Goal: Find contact information: Find contact information

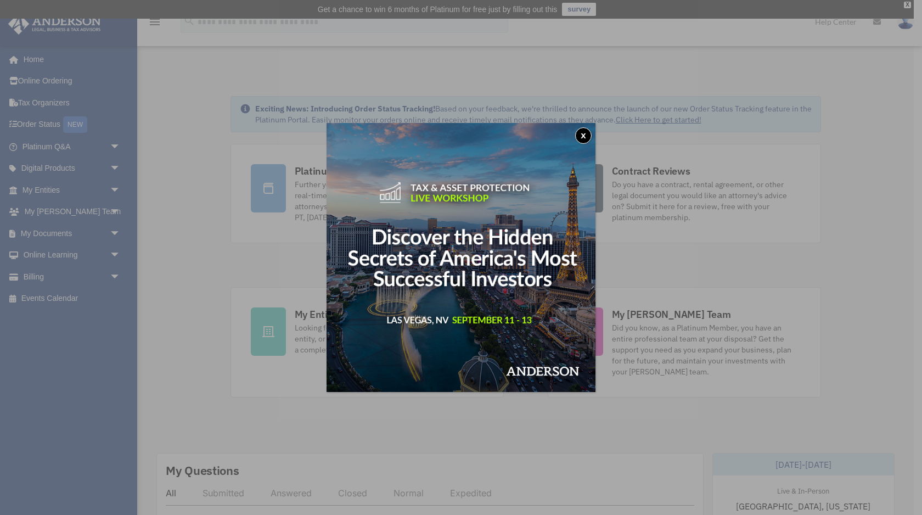
click at [582, 134] on button "x" at bounding box center [583, 135] width 16 height 16
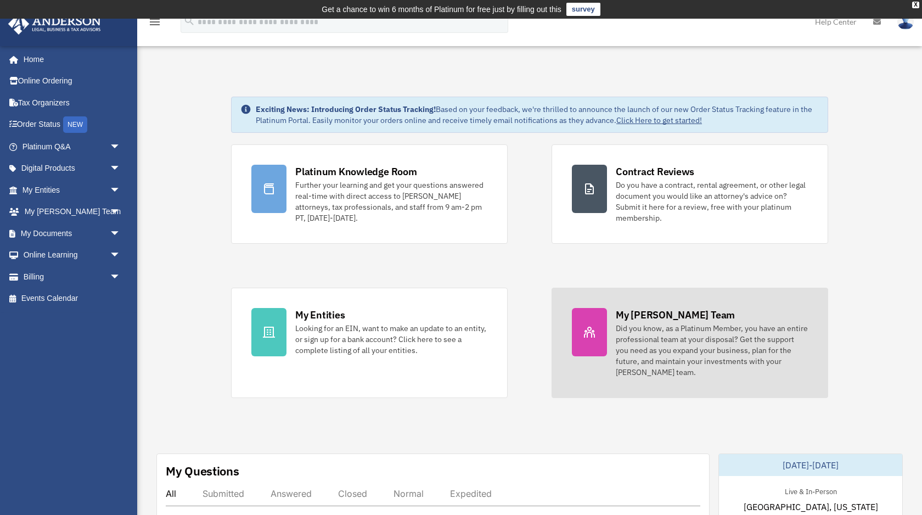
click at [635, 354] on div "Did you know, as a Platinum Member, you have an entire professional team at you…" at bounding box center [712, 350] width 192 height 55
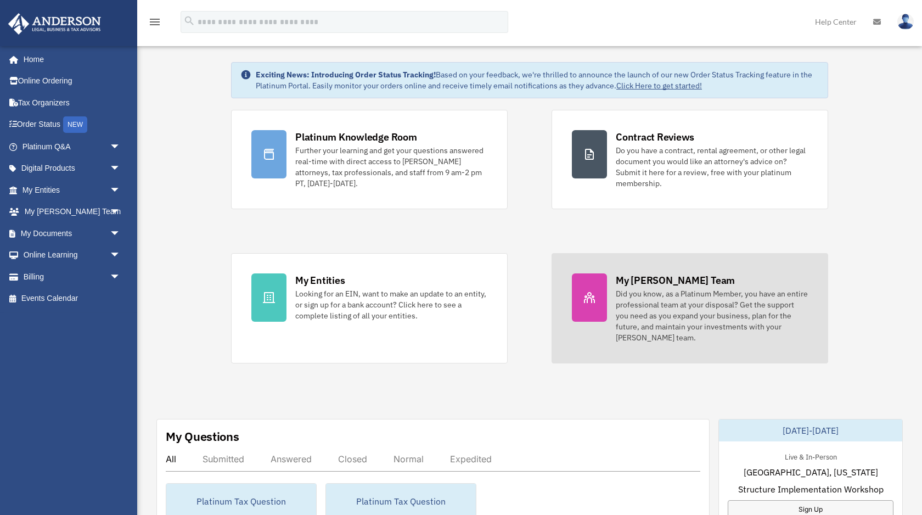
scroll to position [42, 0]
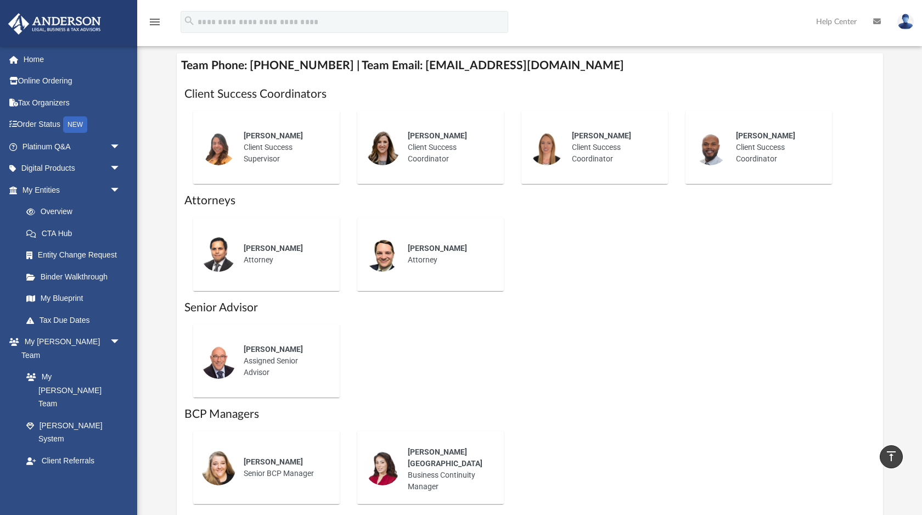
scroll to position [427, 0]
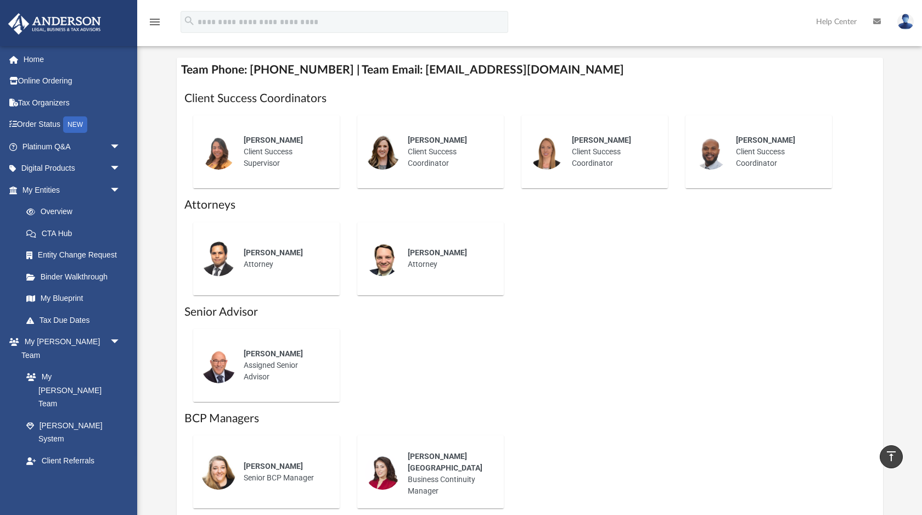
click at [304, 151] on div "[PERSON_NAME] Client Success Supervisor" at bounding box center [284, 152] width 96 height 50
click at [239, 152] on div "[PERSON_NAME] Client Success Supervisor" at bounding box center [284, 152] width 96 height 50
click at [203, 140] on div at bounding box center [218, 152] width 35 height 35
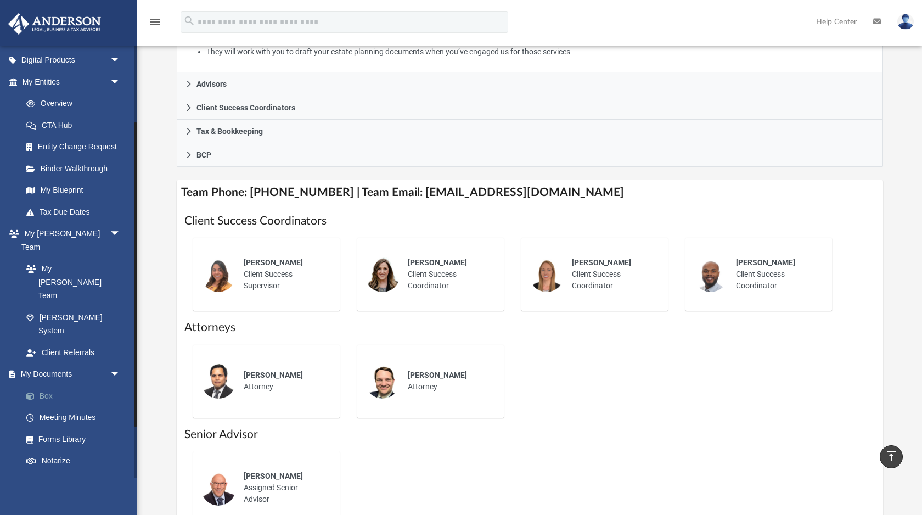
scroll to position [110, 0]
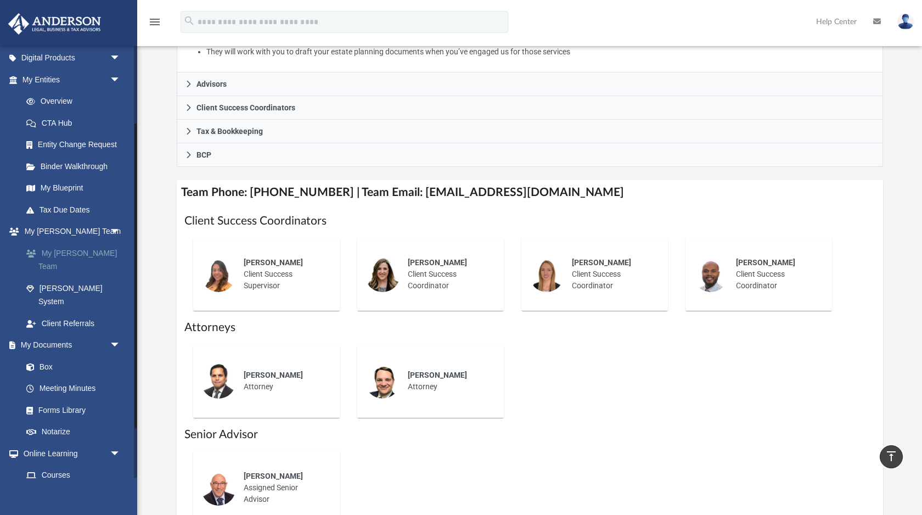
click at [79, 251] on link "My [PERSON_NAME] Team" at bounding box center [76, 259] width 122 height 35
click at [77, 277] on link "[PERSON_NAME] System" at bounding box center [76, 294] width 122 height 35
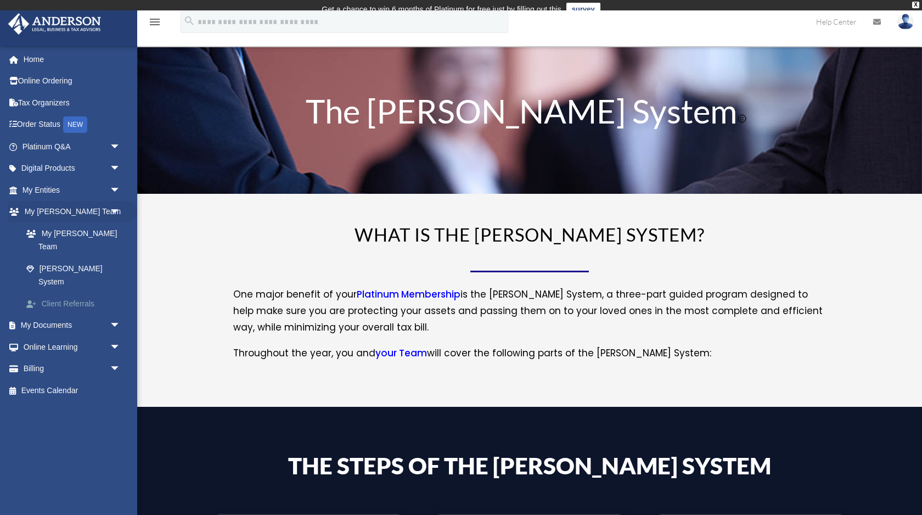
scroll to position [1, 0]
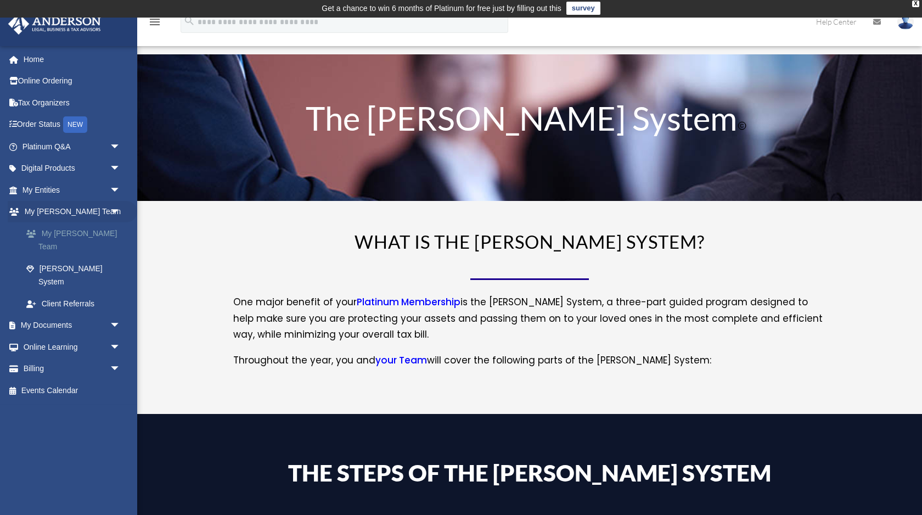
click at [80, 230] on link "My [PERSON_NAME] Team" at bounding box center [76, 239] width 122 height 35
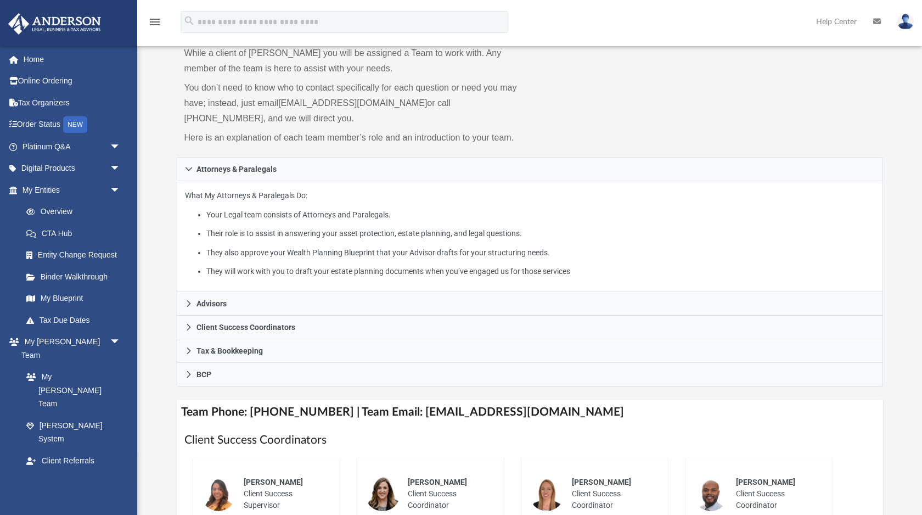
scroll to position [84, 0]
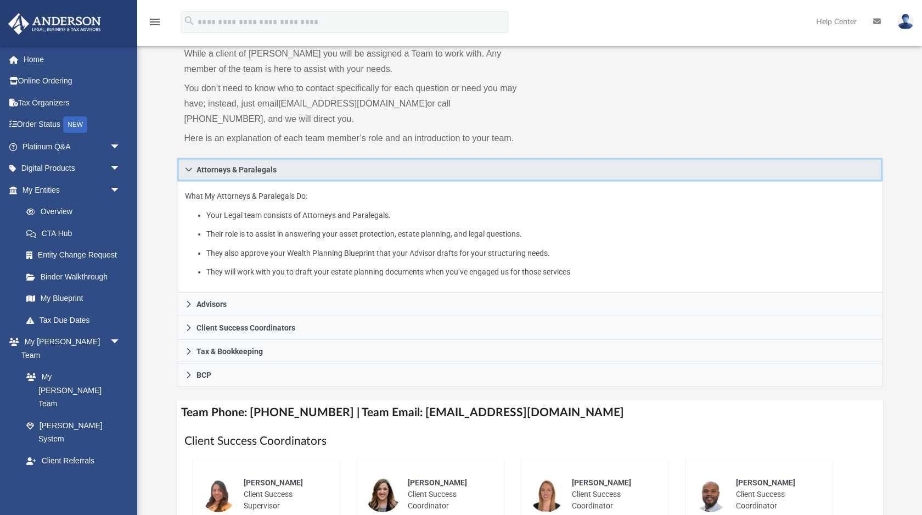
click at [192, 170] on icon at bounding box center [189, 170] width 8 height 8
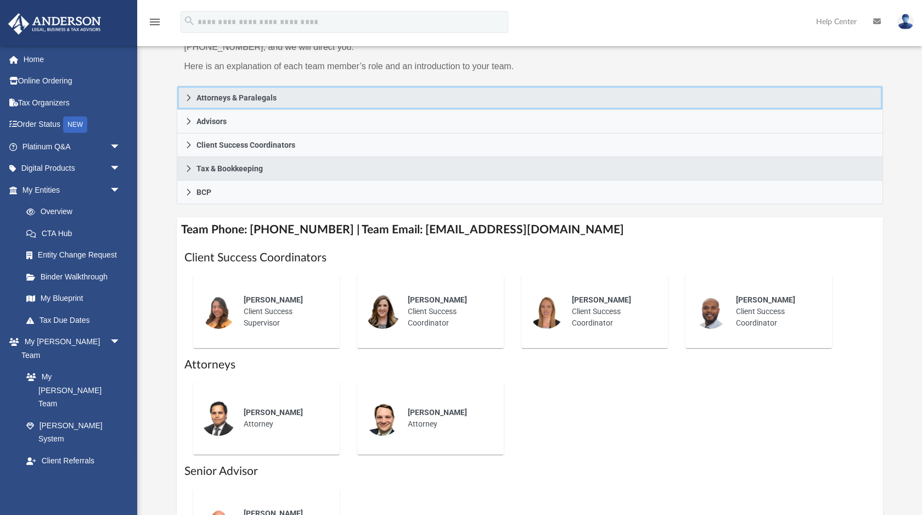
scroll to position [161, 0]
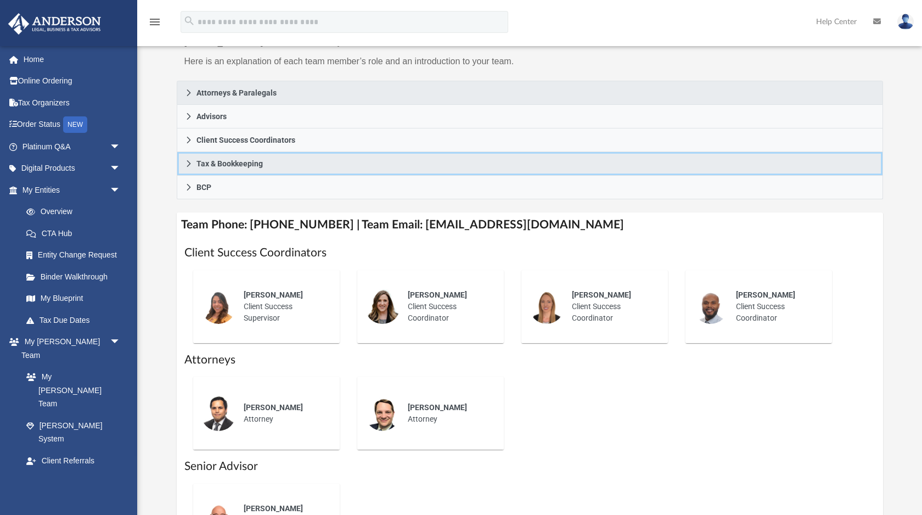
click at [188, 160] on icon at bounding box center [189, 164] width 8 height 8
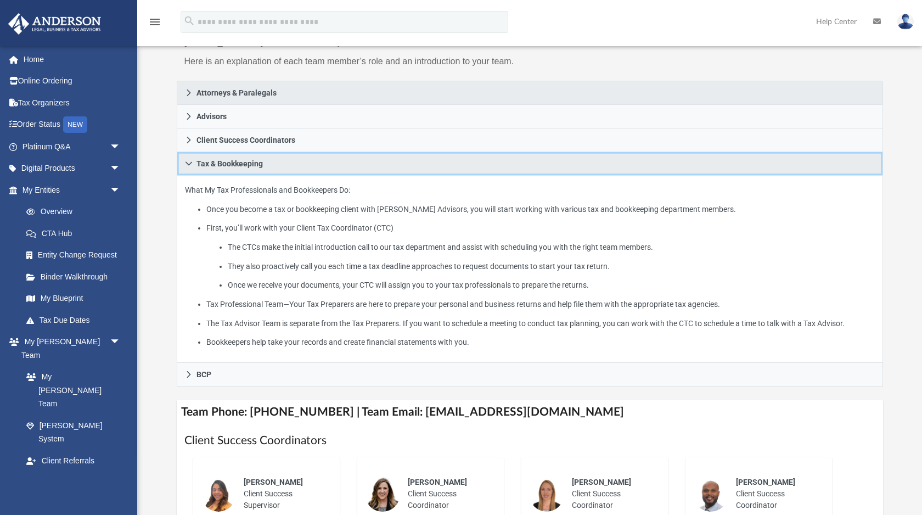
click at [188, 160] on icon at bounding box center [189, 164] width 8 height 8
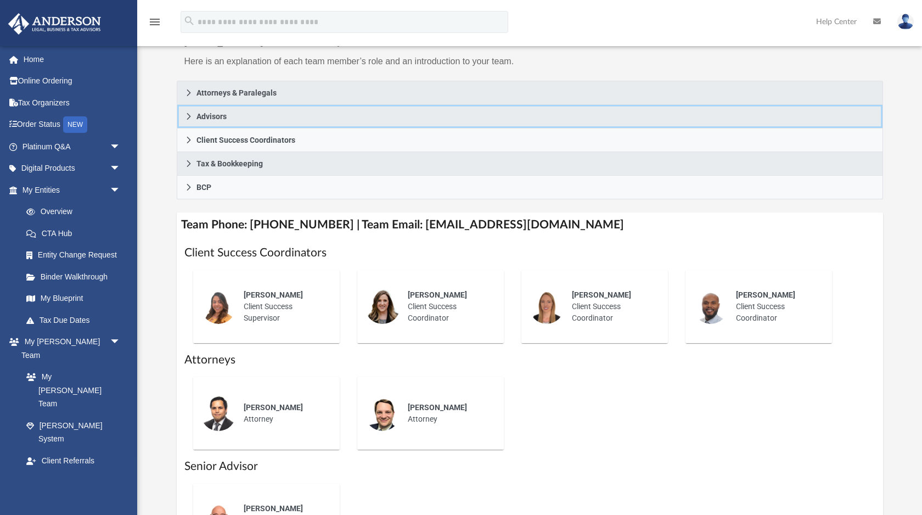
click at [197, 117] on span "Advisors" at bounding box center [212, 117] width 30 height 8
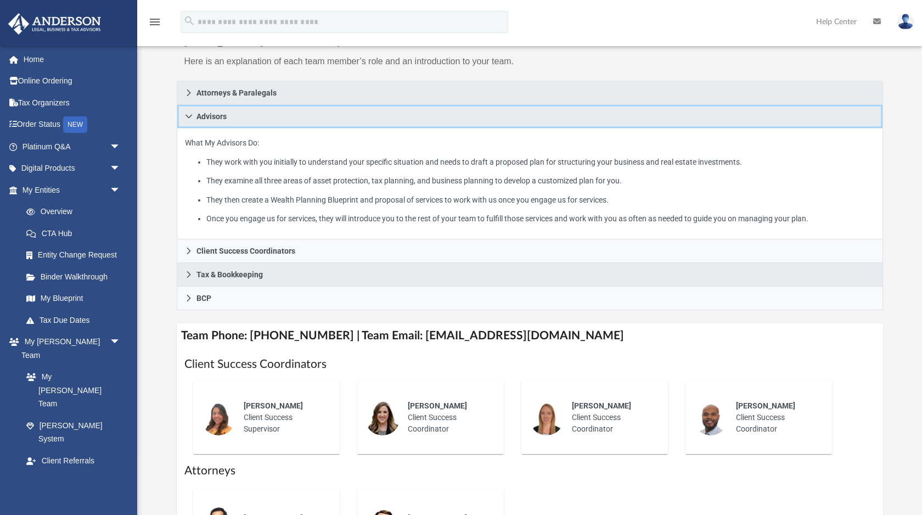
click at [197, 117] on span "Advisors" at bounding box center [212, 117] width 30 height 8
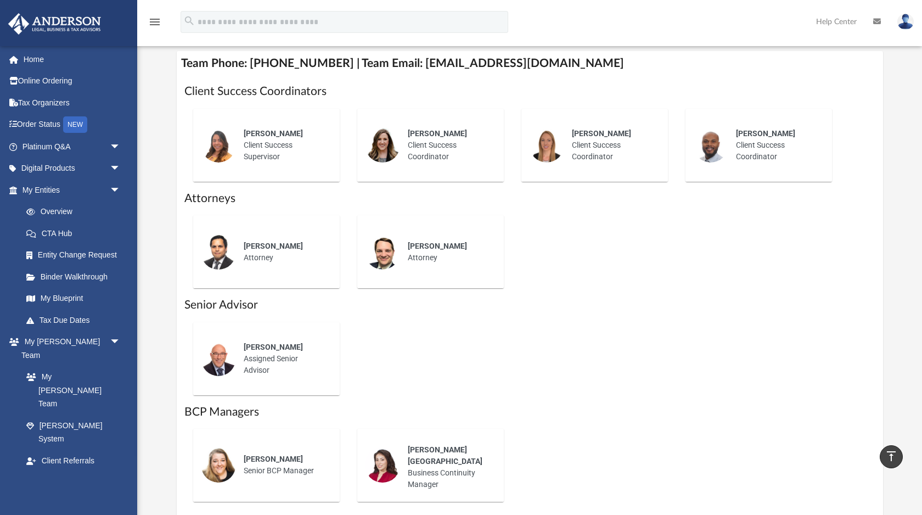
scroll to position [98, 0]
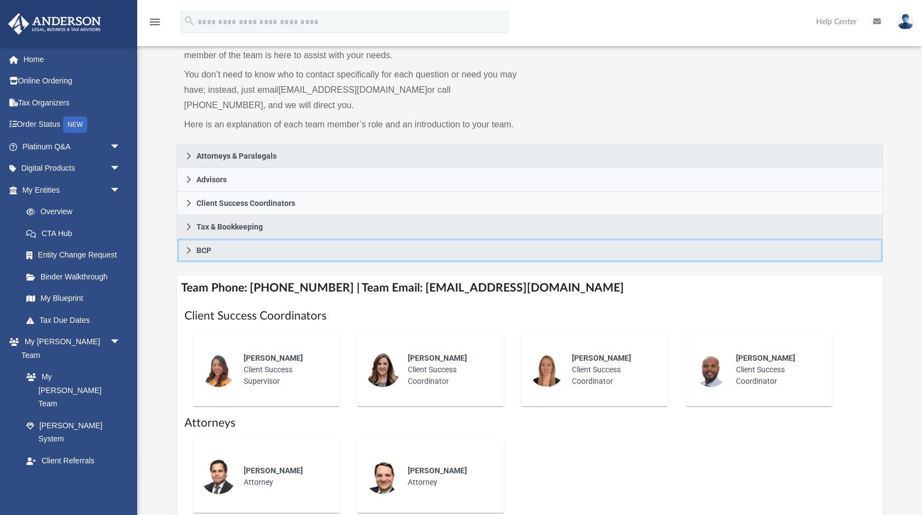
click at [203, 250] on span "BCP" at bounding box center [204, 251] width 15 height 8
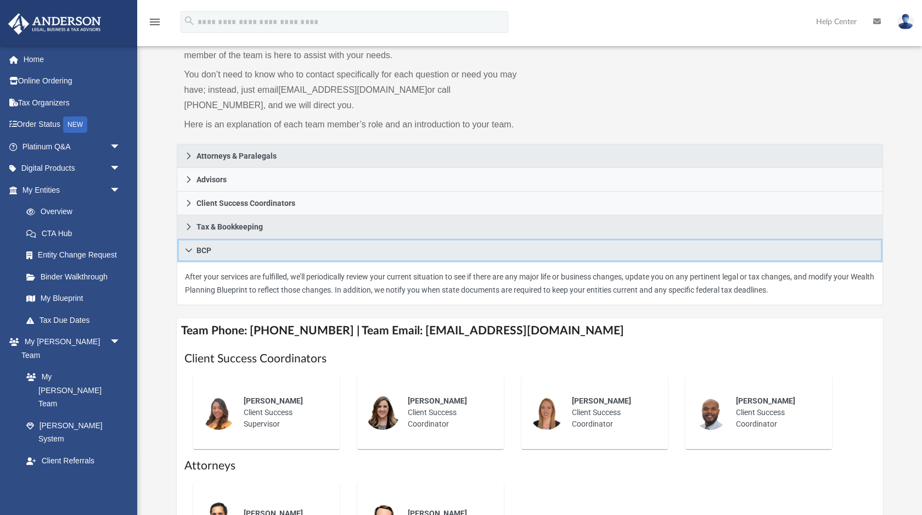
click at [203, 251] on span "BCP" at bounding box center [204, 251] width 15 height 8
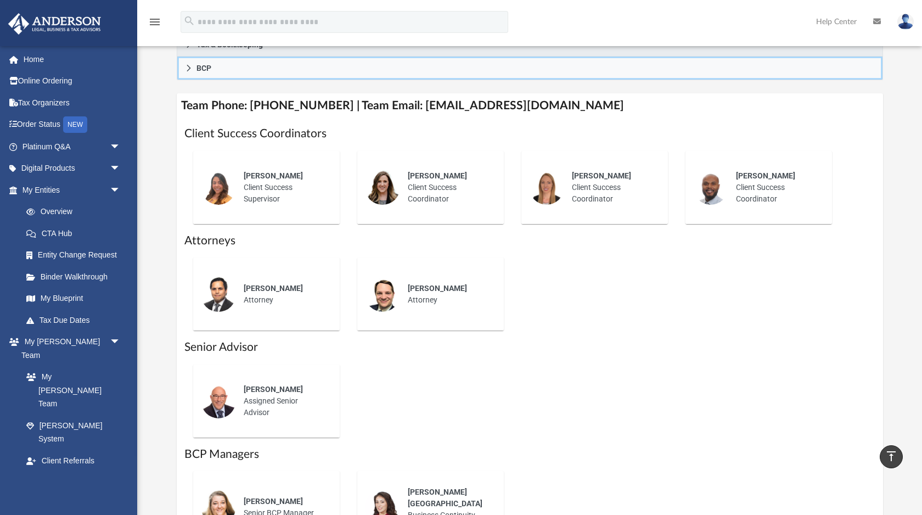
scroll to position [282, 0]
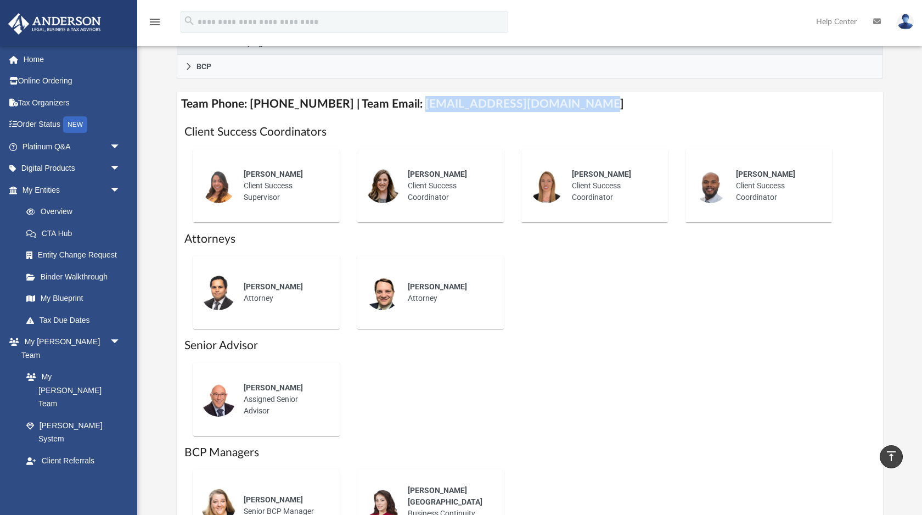
drag, startPoint x: 567, startPoint y: 103, endPoint x: 404, endPoint y: 103, distance: 163.1
click at [404, 103] on h4 "Team Phone: [PHONE_NUMBER] | Team Email: [EMAIL_ADDRESS][DOMAIN_NAME]" at bounding box center [530, 104] width 707 height 25
copy h4 "[EMAIL_ADDRESS][DOMAIN_NAME]"
